Goal: Information Seeking & Learning: Learn about a topic

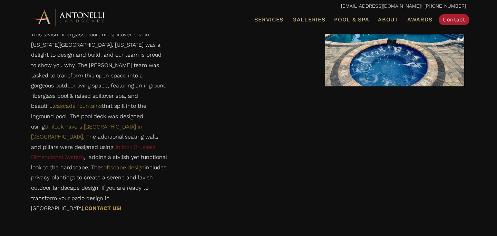
scroll to position [1159, 0]
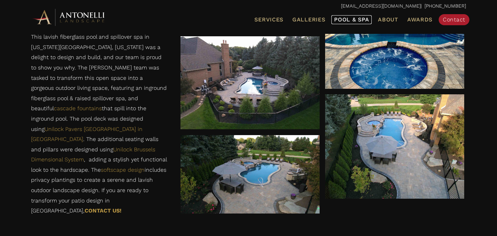
click at [359, 19] on span "Pool & Spa" at bounding box center [351, 19] width 35 height 7
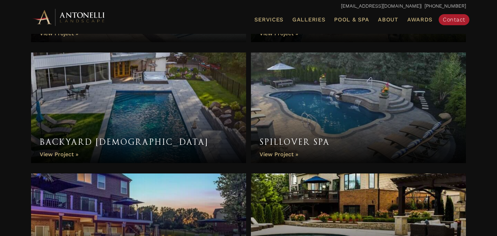
scroll to position [2289, 0]
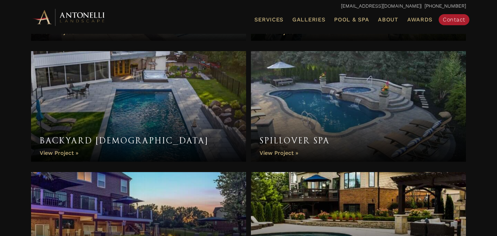
click at [349, 120] on link "Spillover Spa" at bounding box center [358, 106] width 215 height 110
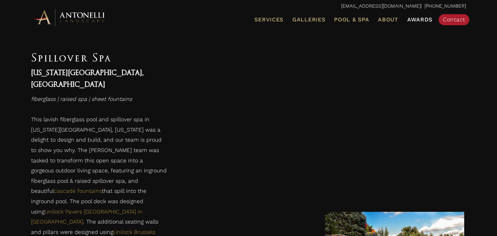
scroll to position [864, 0]
